Goal: Task Accomplishment & Management: Use online tool/utility

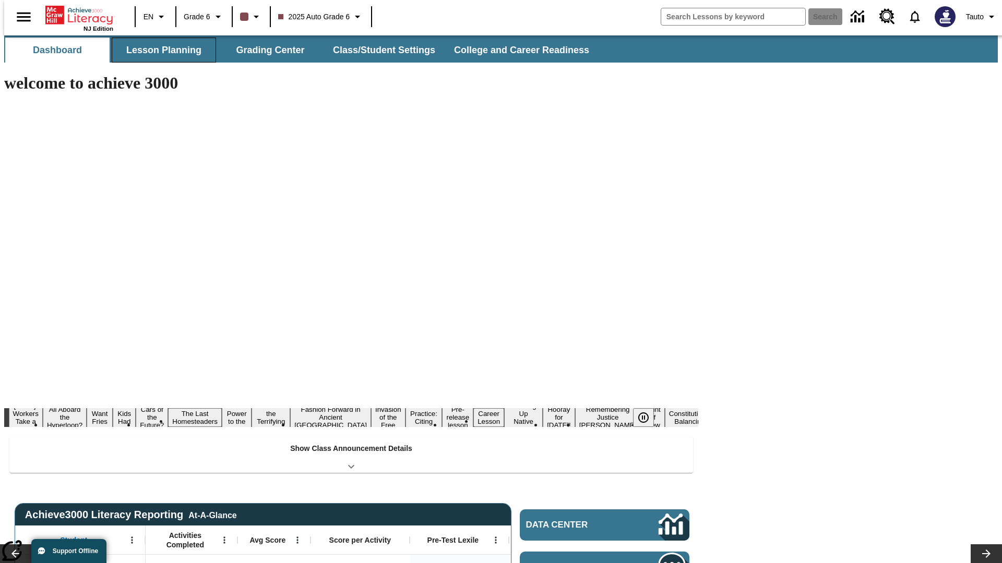
click at [160, 50] on button "Lesson Planning" at bounding box center [164, 50] width 104 height 25
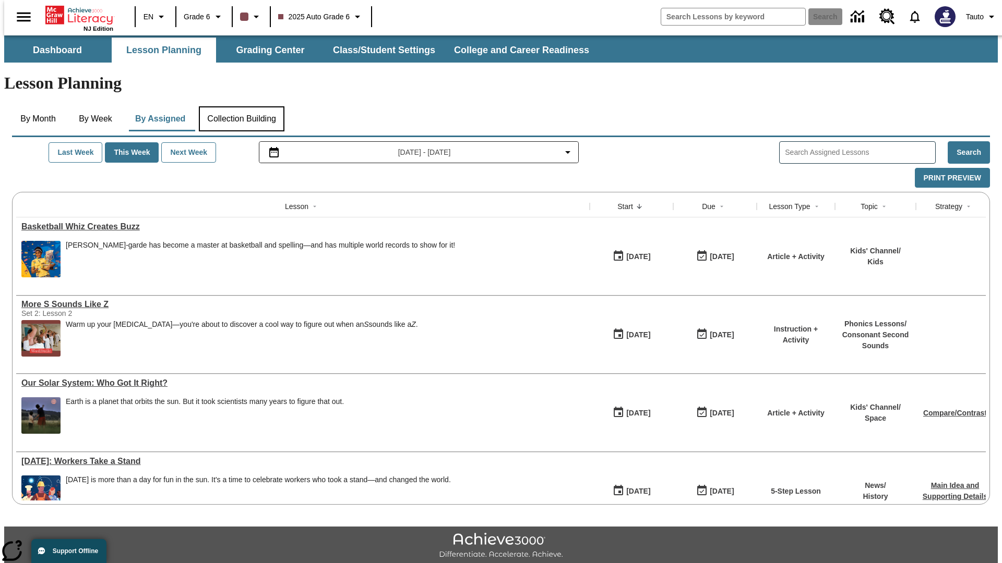
click at [241, 106] on button "Collection Building" at bounding box center [242, 118] width 86 height 25
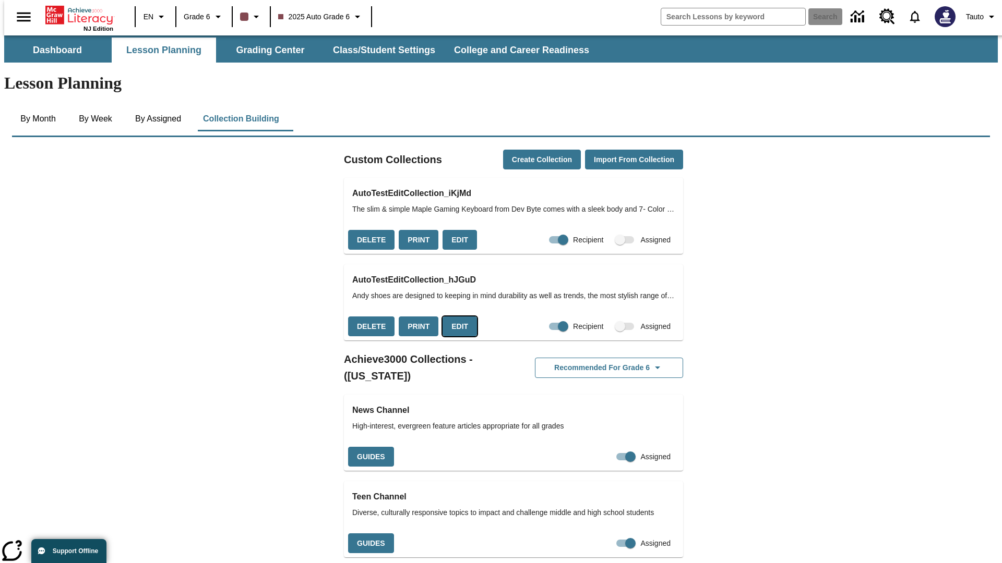
click at [456, 317] on button "Edit" at bounding box center [459, 327] width 34 height 20
